Goal: Task Accomplishment & Management: Complete application form

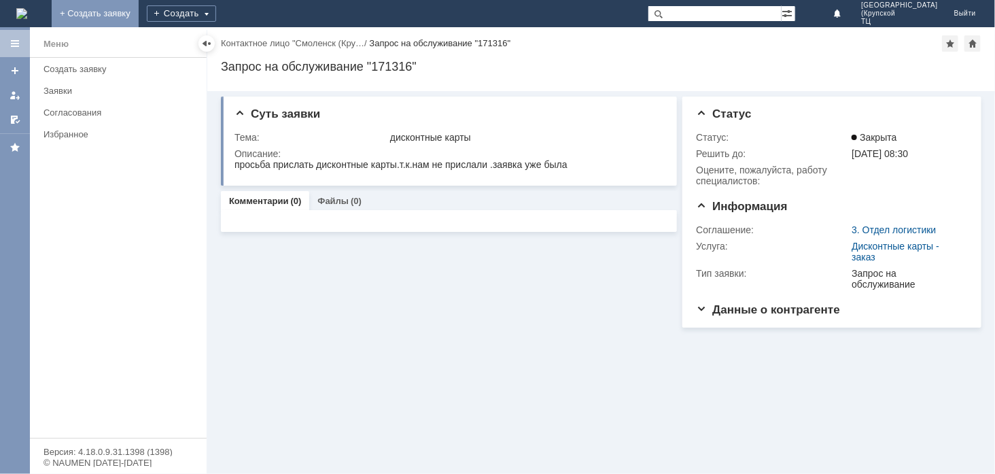
click at [139, 8] on link "+ Создать заявку" at bounding box center [95, 13] width 87 height 27
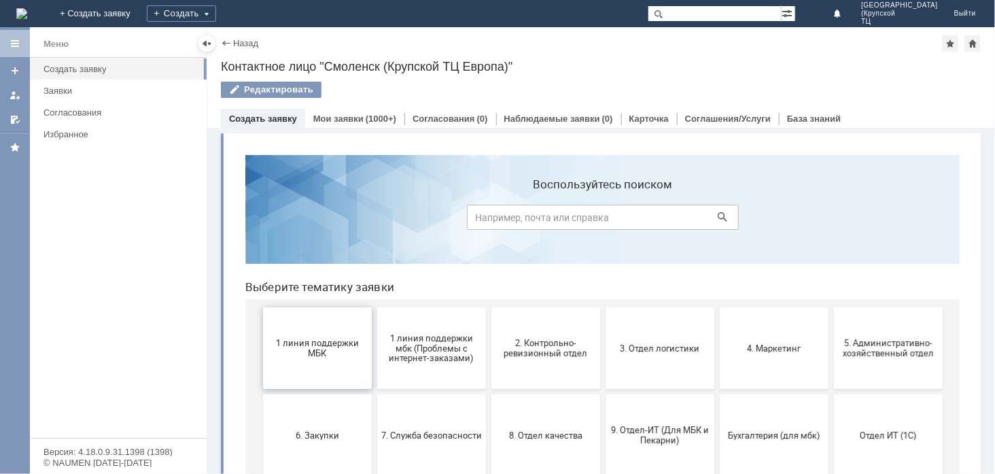
click at [316, 361] on button "1 линия поддержки МБК" at bounding box center [316, 347] width 109 height 82
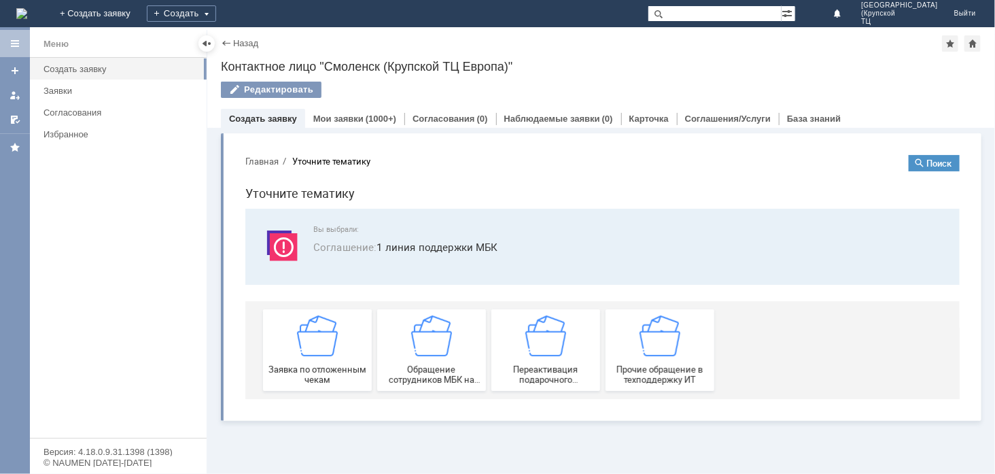
click at [317, 364] on span "Заявка по отложенным чекам" at bounding box center [316, 374] width 101 height 20
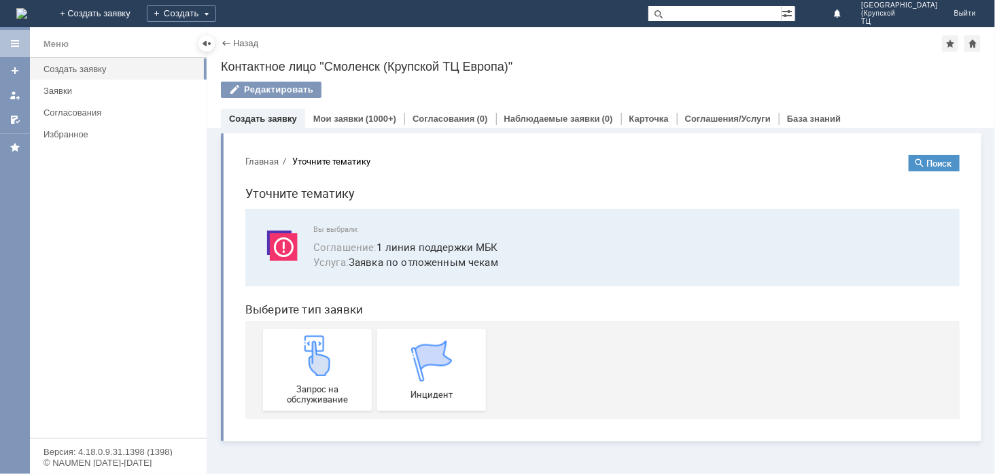
click at [317, 362] on img at bounding box center [316, 354] width 41 height 41
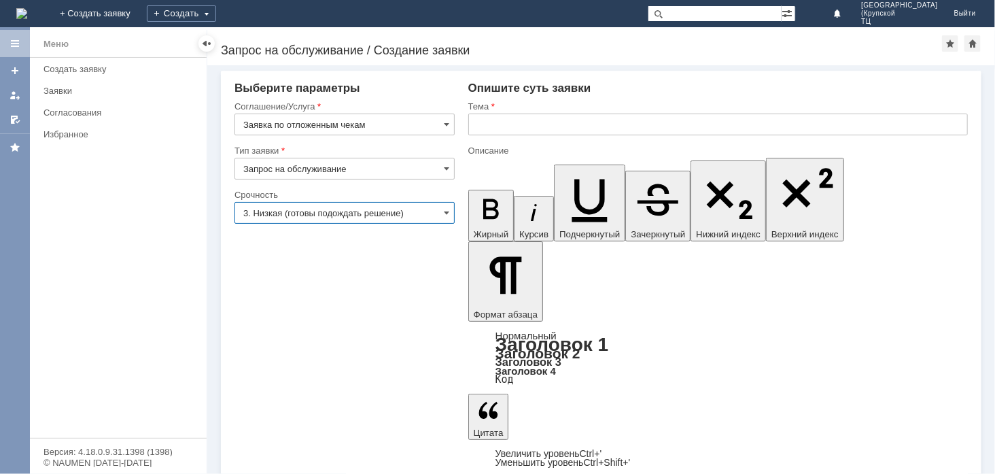
click at [425, 212] on input "3. Низкая (готовы подождать решение)" at bounding box center [344, 213] width 220 height 22
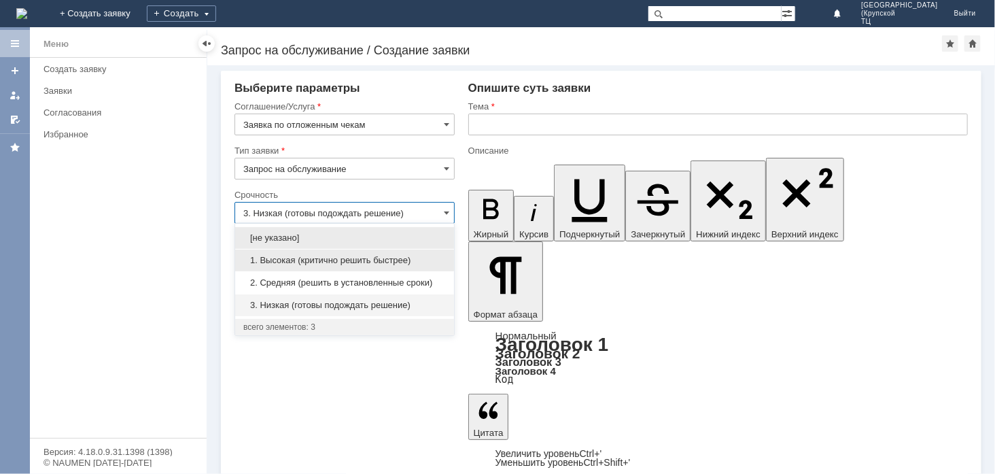
click at [417, 257] on span "1. Высокая (критично решить быстрее)" at bounding box center [344, 260] width 202 height 11
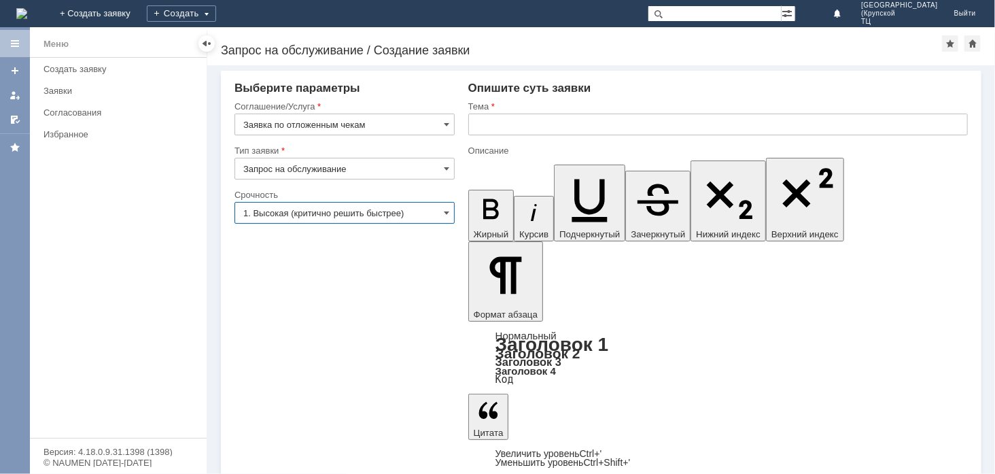
type input "1. Высокая (критично решить быстрее)"
click at [499, 129] on input "text" at bounding box center [717, 124] width 499 height 22
type input "отложенные чеки"
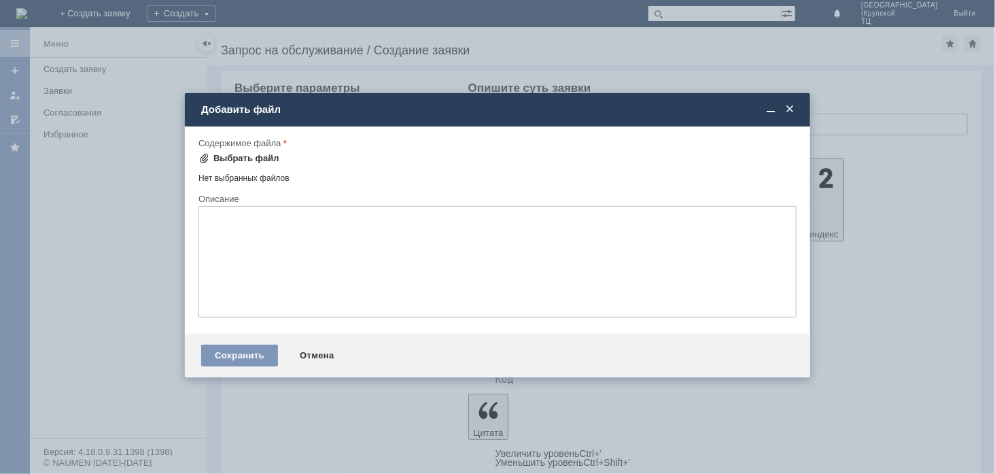
click at [247, 158] on div "Выбрать файл" at bounding box center [246, 158] width 66 height 11
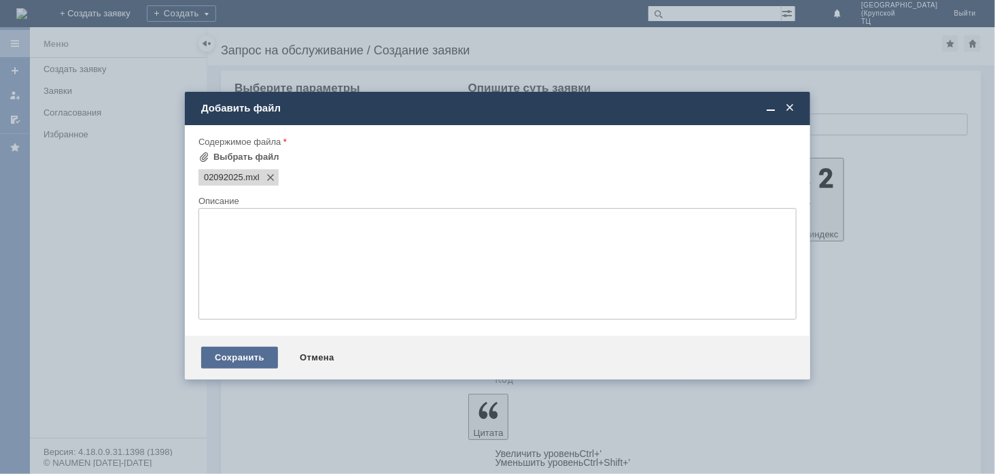
click at [256, 353] on div "Сохранить" at bounding box center [239, 358] width 77 height 22
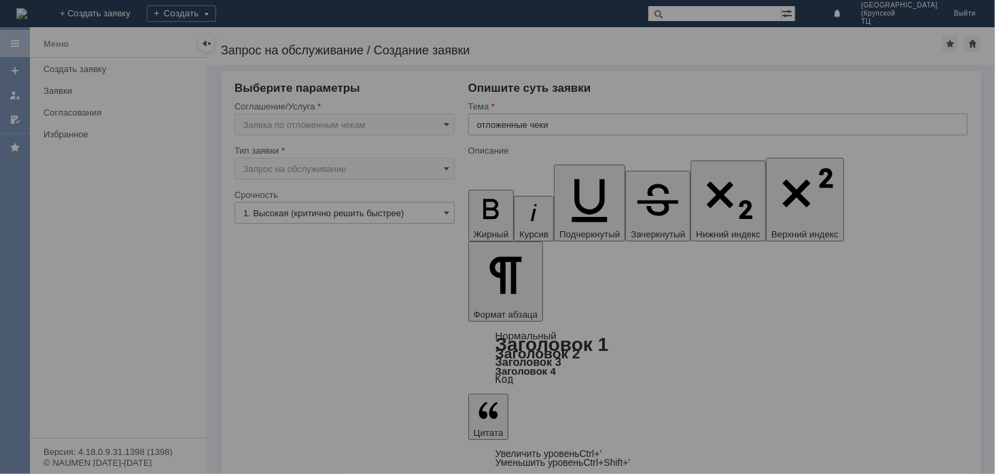
click at [262, 402] on div at bounding box center [497, 237] width 995 height 474
